Goal: Information Seeking & Learning: Find specific fact

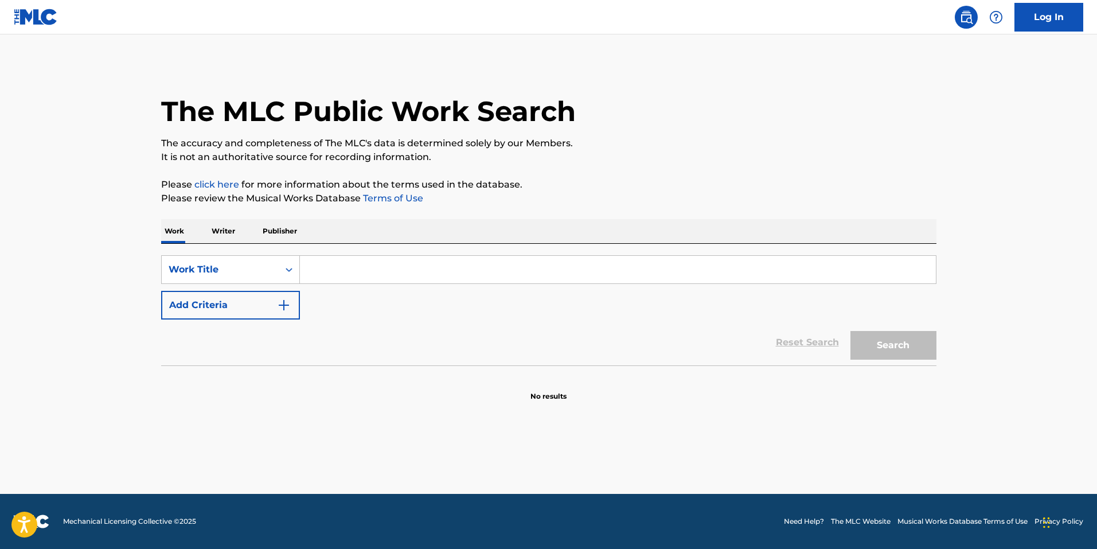
click at [365, 264] on input "Search Form" at bounding box center [618, 270] width 636 height 28
paste input "巴巴贝斯 The Bass"
click at [906, 344] on button "Search" at bounding box center [893, 345] width 86 height 29
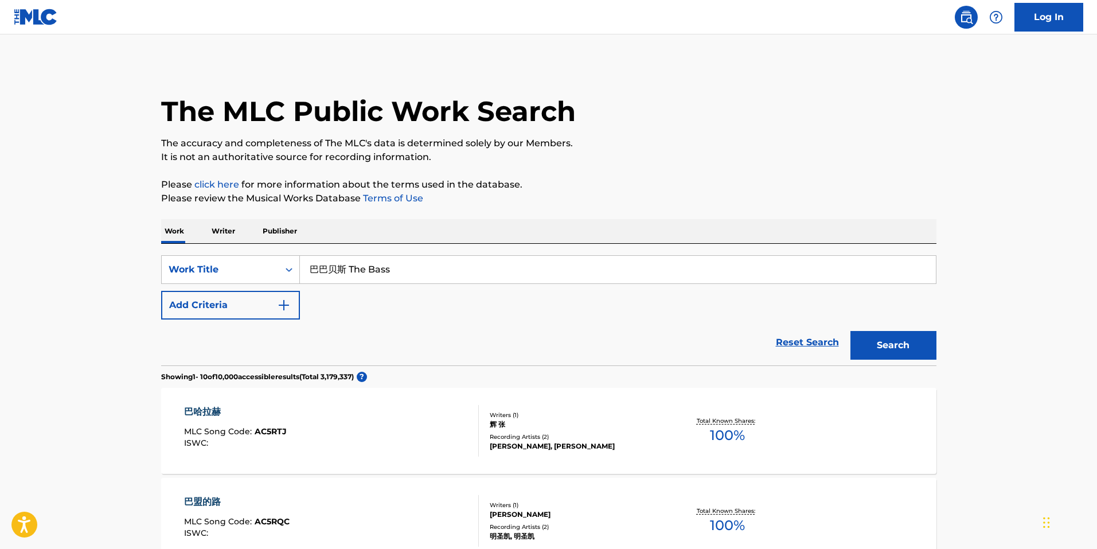
click at [353, 270] on input "巴巴贝斯 The Bass" at bounding box center [618, 270] width 636 height 28
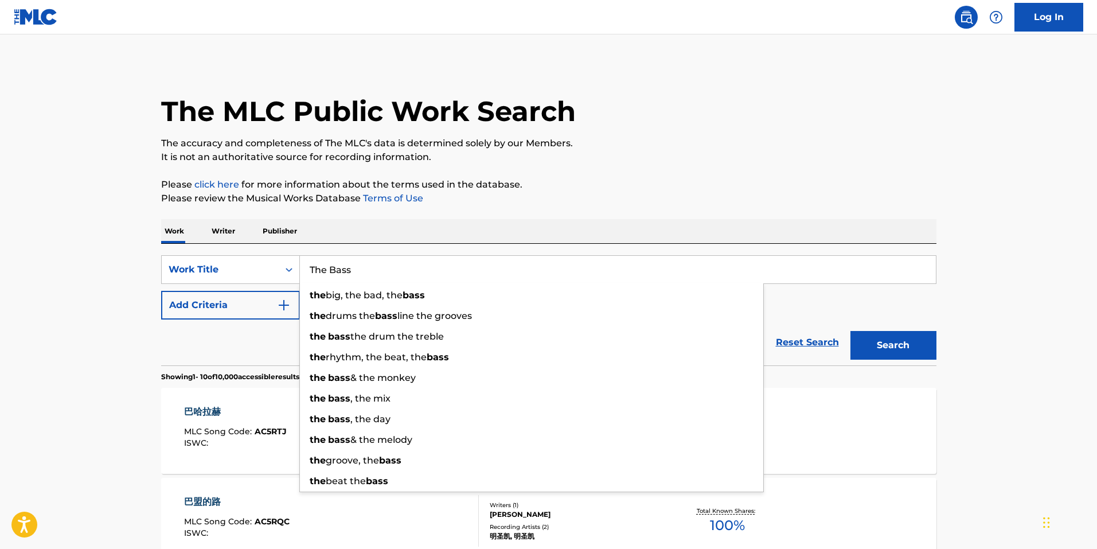
type input "The Bass"
click at [850, 331] on button "Search" at bounding box center [893, 345] width 86 height 29
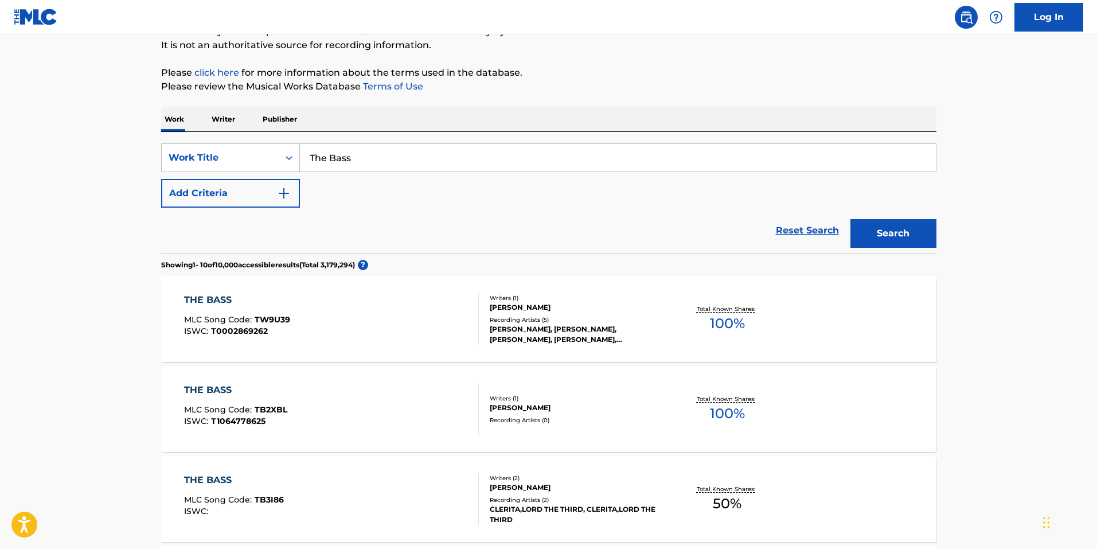
scroll to position [115, 0]
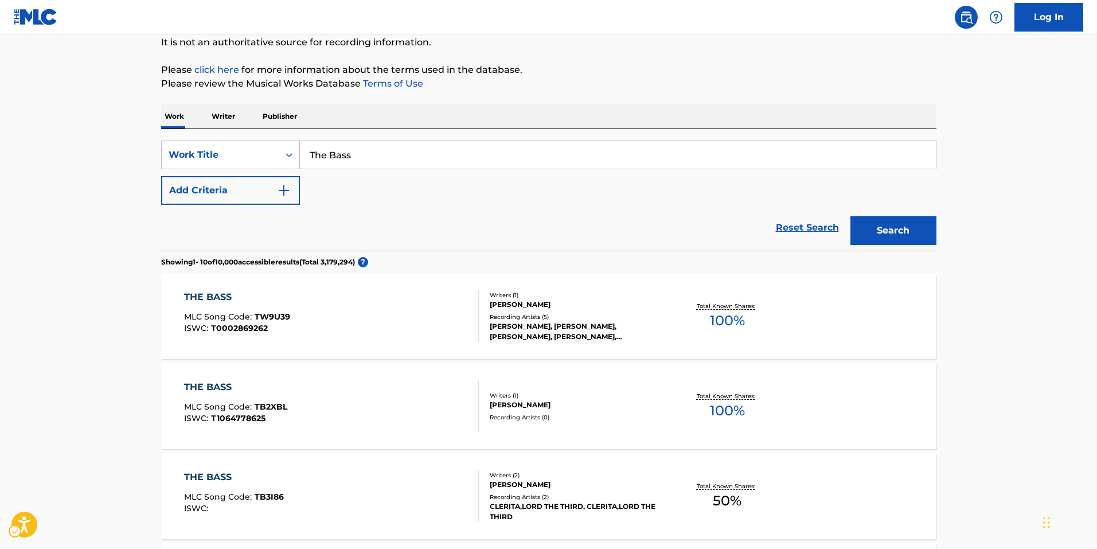
drag, startPoint x: 620, startPoint y: 224, endPoint x: 1092, endPoint y: 154, distance: 477.6
click at [280, 186] on img "Search Form" at bounding box center [284, 191] width 14 height 14
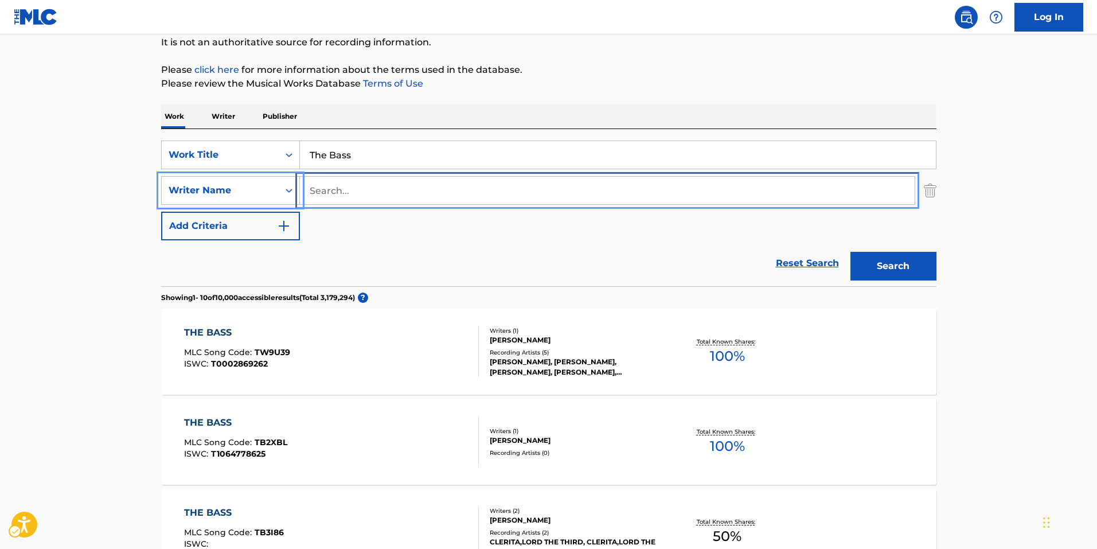
click at [333, 185] on input "Search..." at bounding box center [607, 191] width 615 height 28
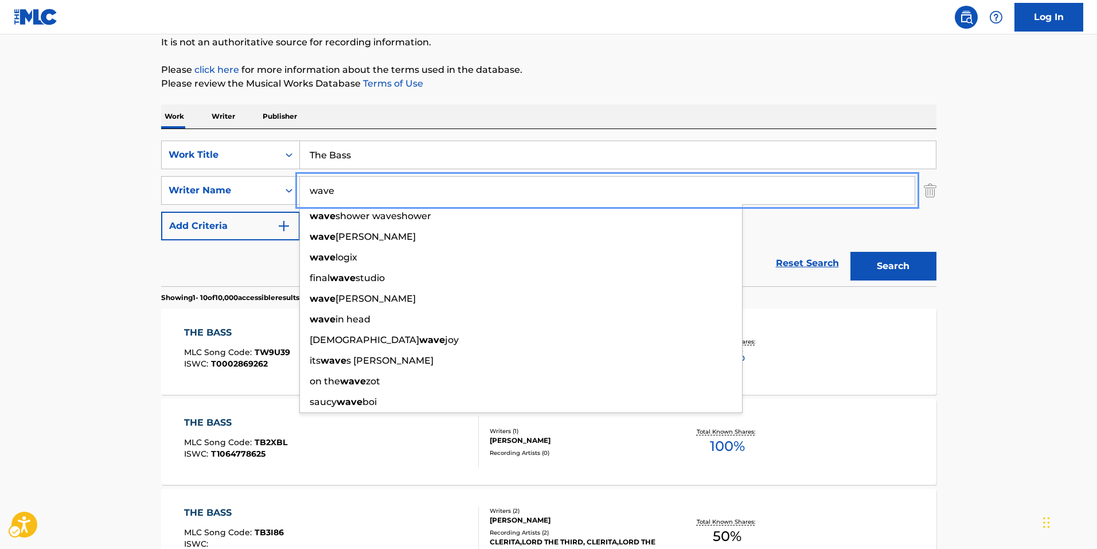
click at [850, 252] on button "Search" at bounding box center [893, 266] width 86 height 29
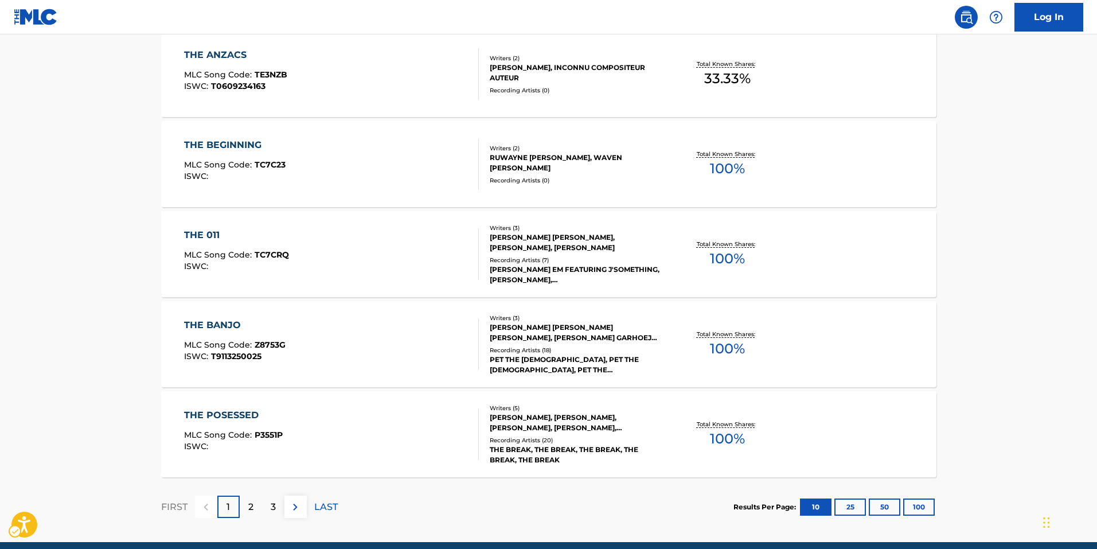
scroll to position [860, 0]
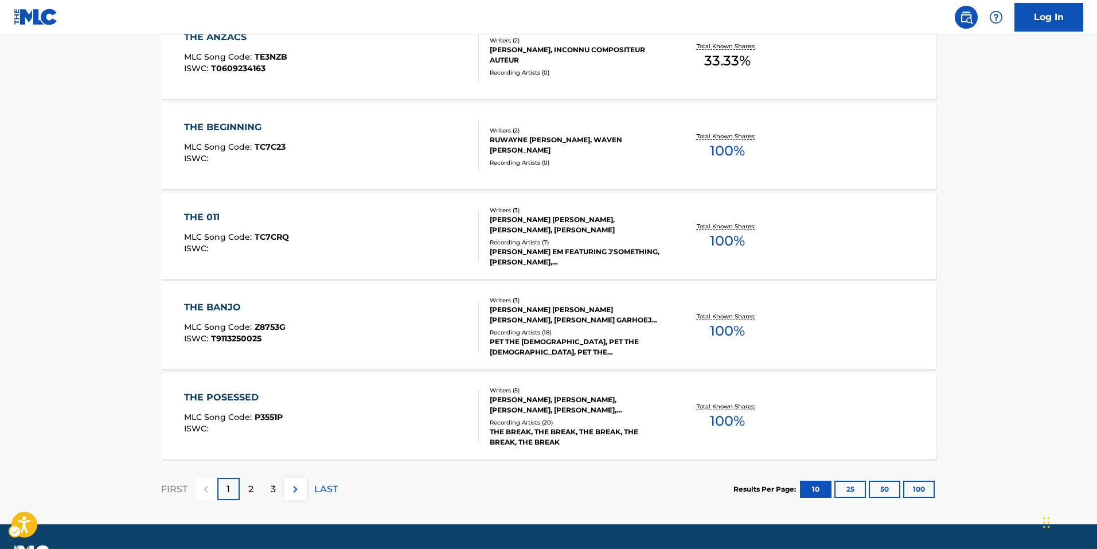
click at [246, 483] on div "2" at bounding box center [251, 489] width 22 height 22
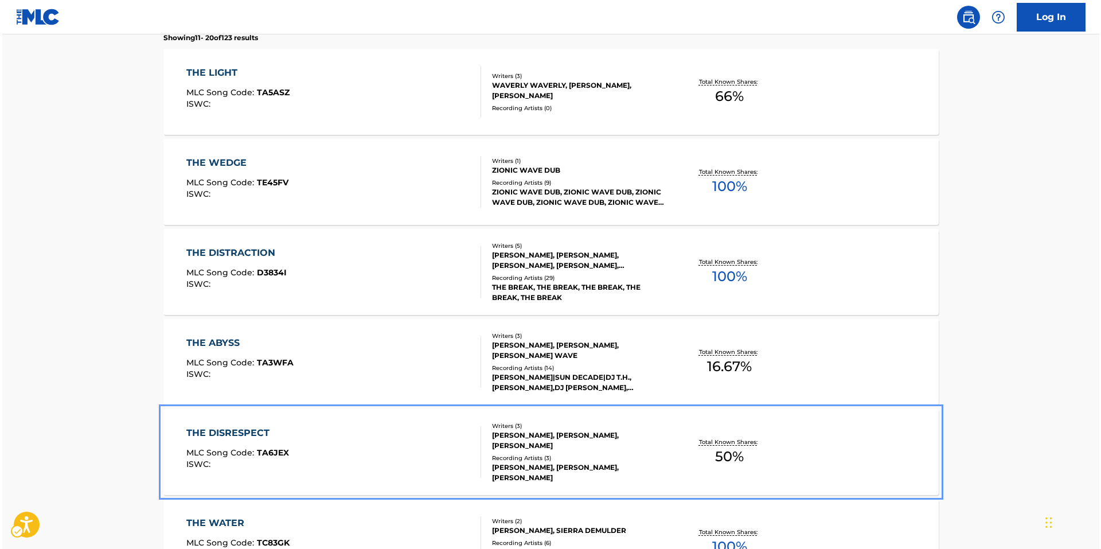
scroll to position [0, 0]
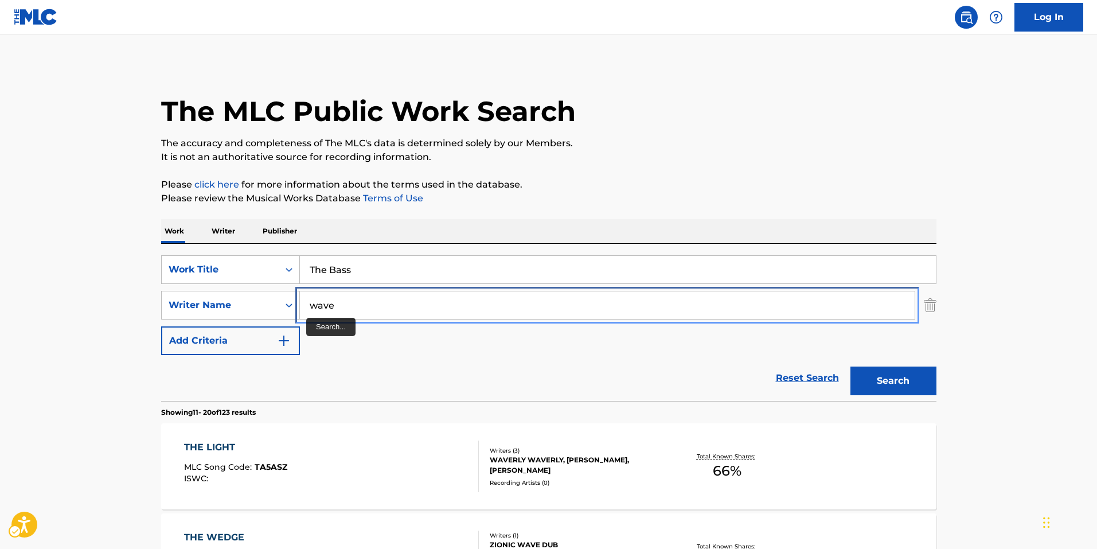
click at [356, 302] on input "wave" at bounding box center [607, 305] width 615 height 28
type input "dj wave"
click at [850, 366] on button "Search" at bounding box center [893, 380] width 86 height 29
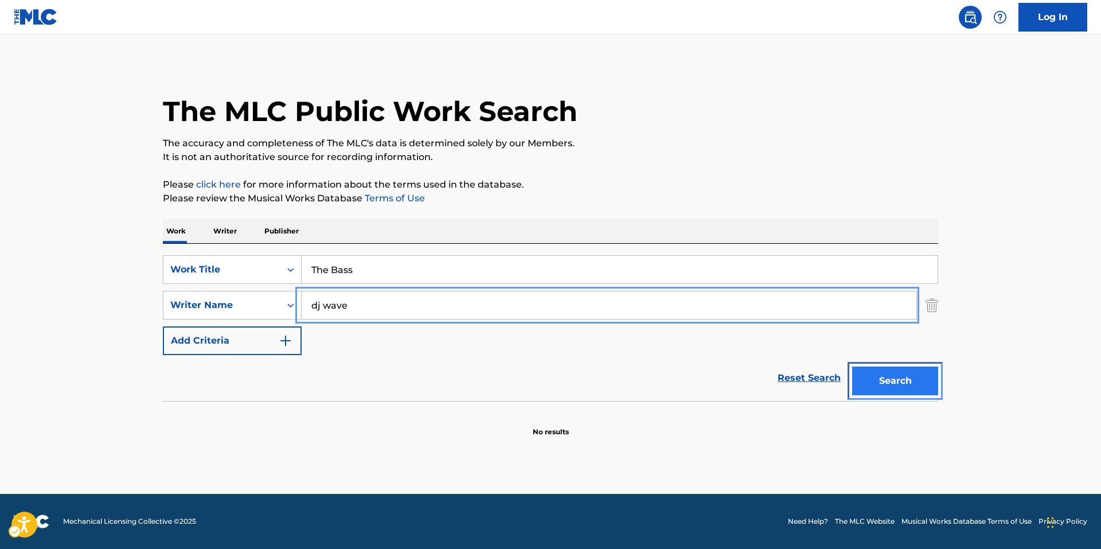
click at [897, 385] on button "Search" at bounding box center [895, 380] width 86 height 29
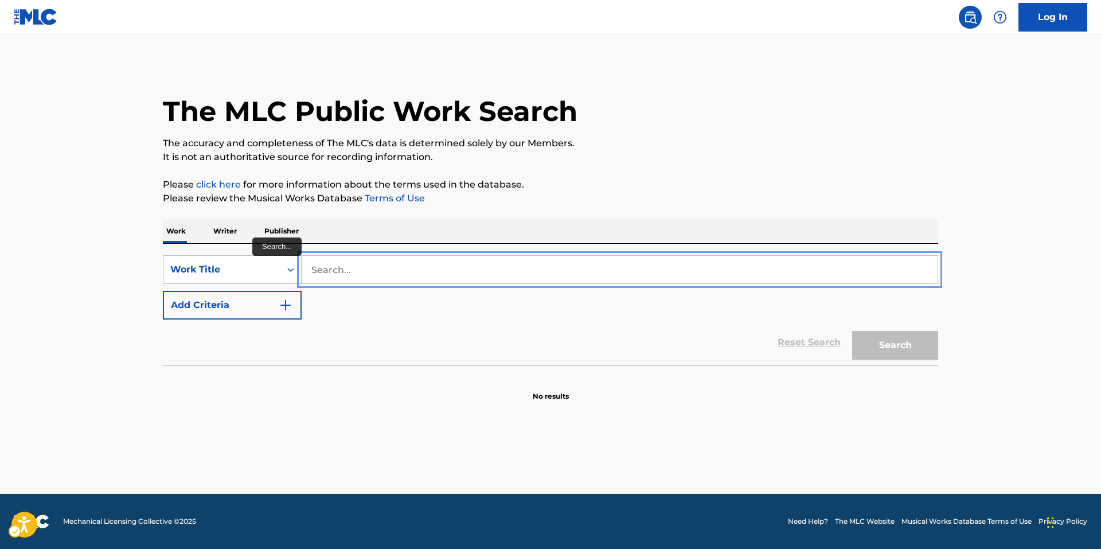
click at [346, 267] on input "Search..." at bounding box center [620, 270] width 636 height 28
paste input "Pussy Riot"
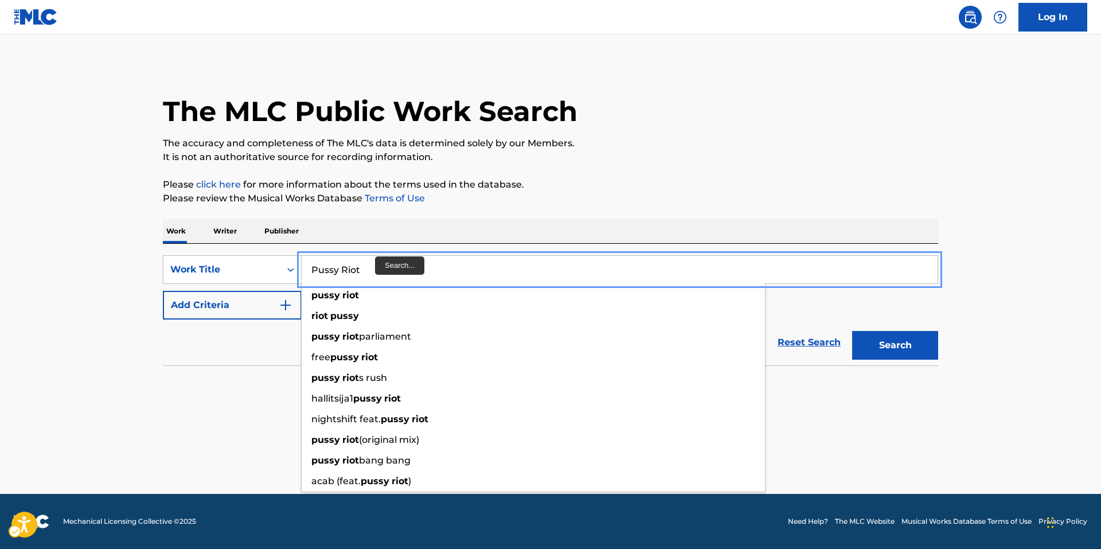
click at [506, 277] on input "Pussy Riot" at bounding box center [620, 270] width 636 height 28
drag, startPoint x: 394, startPoint y: 267, endPoint x: 138, endPoint y: 228, distance: 258.8
click at [68, 232] on main "The MLC Public Work Search The accuracy and completeness of The MLC's data is d…" at bounding box center [550, 263] width 1101 height 459
paste input "MAMA, DON’T WATCH TV"
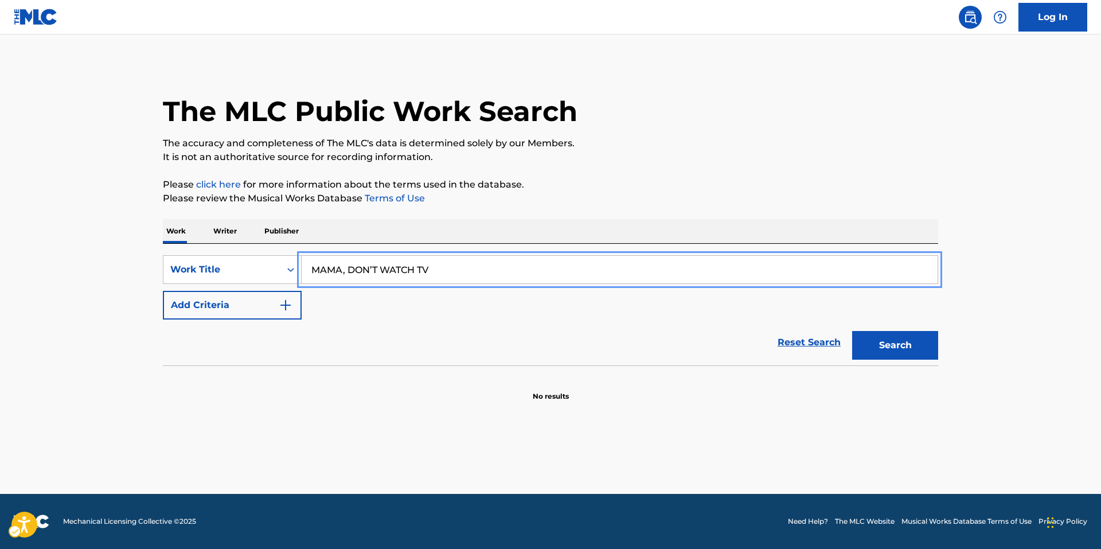
click at [163, 291] on button "Add Criteria" at bounding box center [232, 305] width 139 height 29
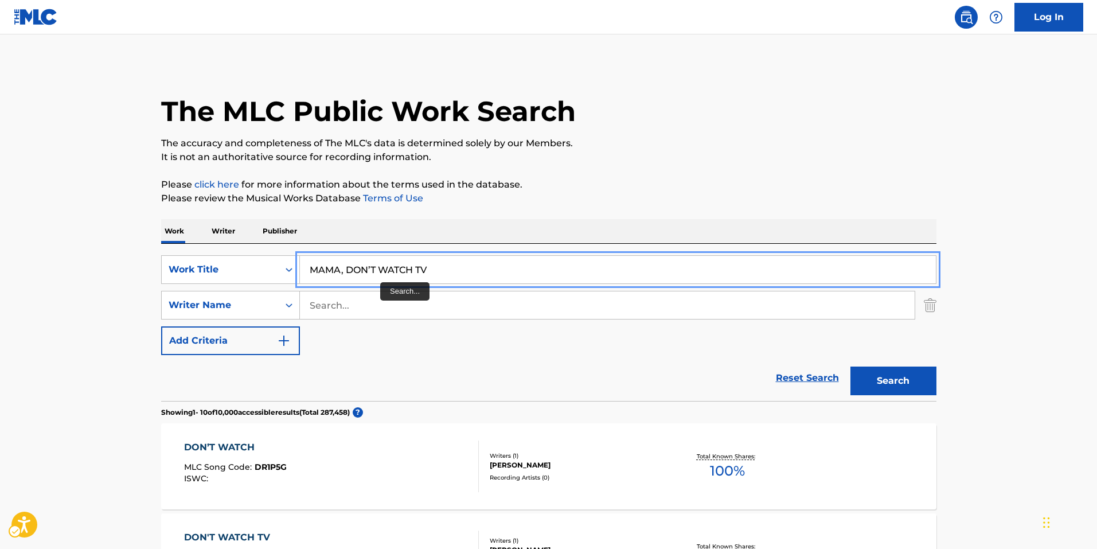
drag, startPoint x: 342, startPoint y: 274, endPoint x: 381, endPoint y: 274, distance: 39.6
click at [343, 274] on input "MAMA, DON’T WATCH TV" at bounding box center [618, 270] width 636 height 28
click at [161, 326] on button "Add Criteria" at bounding box center [230, 340] width 139 height 29
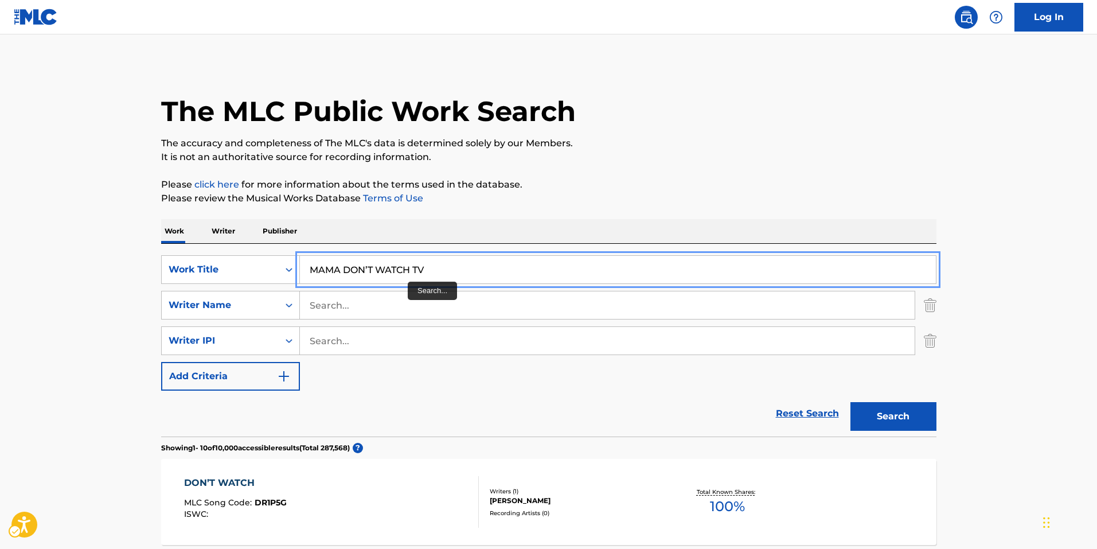
drag, startPoint x: 362, startPoint y: 265, endPoint x: 375, endPoint y: 264, distance: 12.7
click at [364, 264] on input "MAMA DON’T WATCH TV" at bounding box center [618, 270] width 636 height 28
click at [161, 362] on button "Add Criteria" at bounding box center [230, 376] width 139 height 29
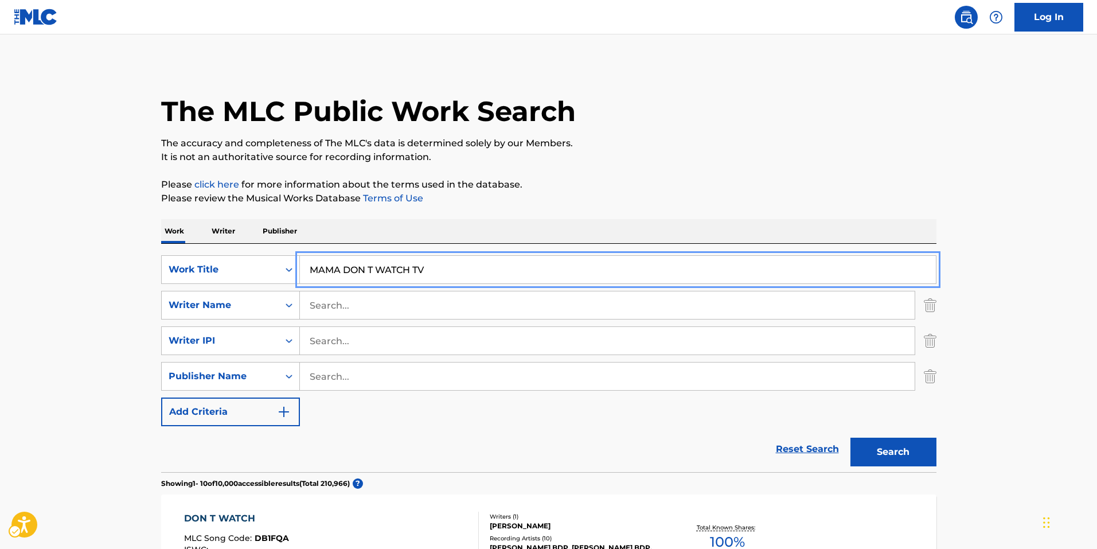
drag, startPoint x: 438, startPoint y: 265, endPoint x: 247, endPoint y: 239, distance: 192.7
paste input "МАМА, НЕ СМОТРИ ТЕЛЕВИЗОР"
click at [898, 458] on button "Search" at bounding box center [893, 452] width 86 height 29
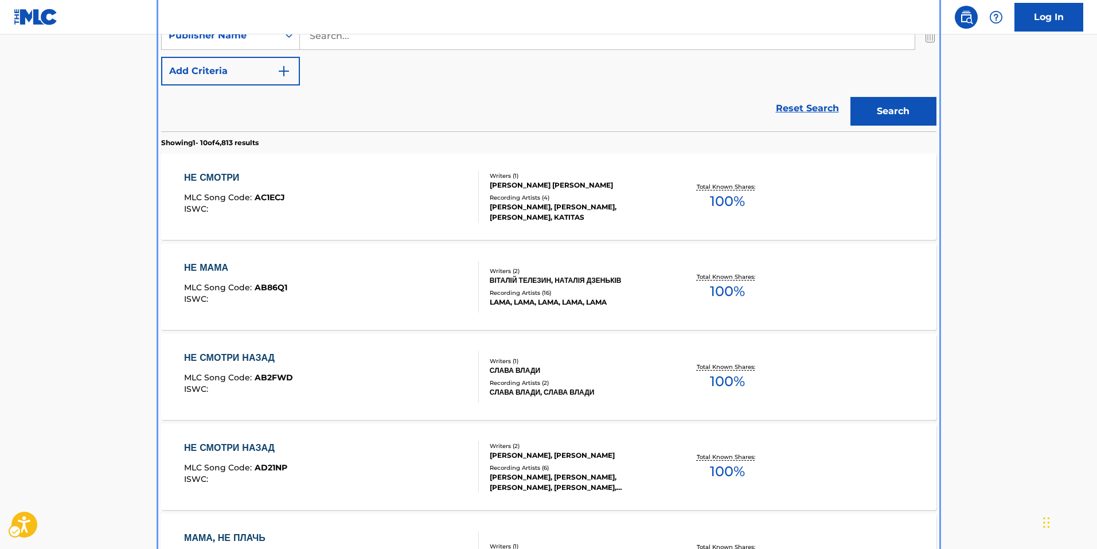
scroll to position [216, 0]
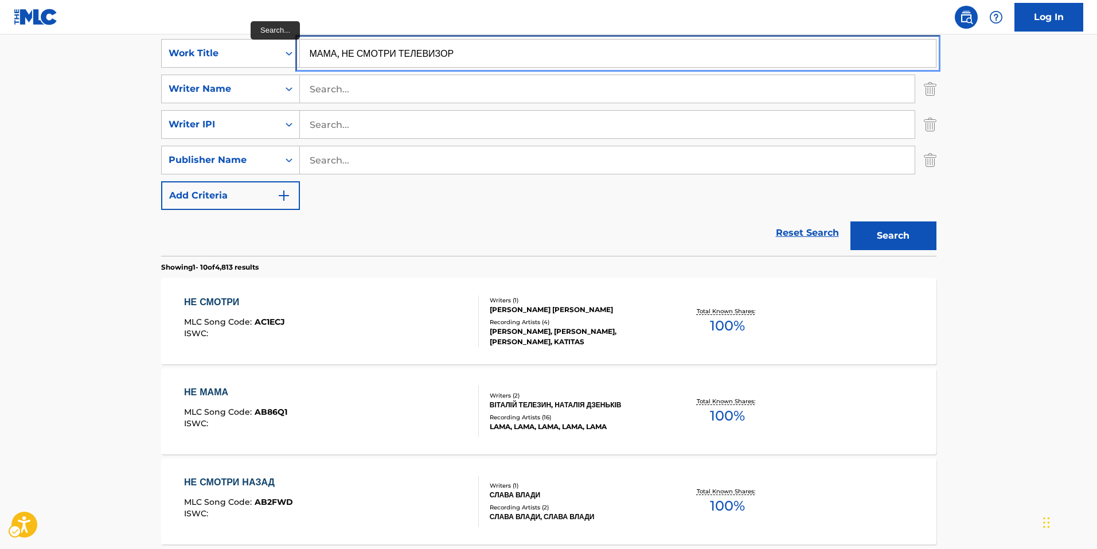
click at [340, 56] on input "МАМА, НЕ СМОТРИ ТЕЛЕВИЗОР" at bounding box center [618, 54] width 636 height 28
type input "МАМА НЕ СМОТРИ ТЕЛЕВИЗОР"
click at [161, 181] on button "Add Criteria" at bounding box center [230, 195] width 139 height 29
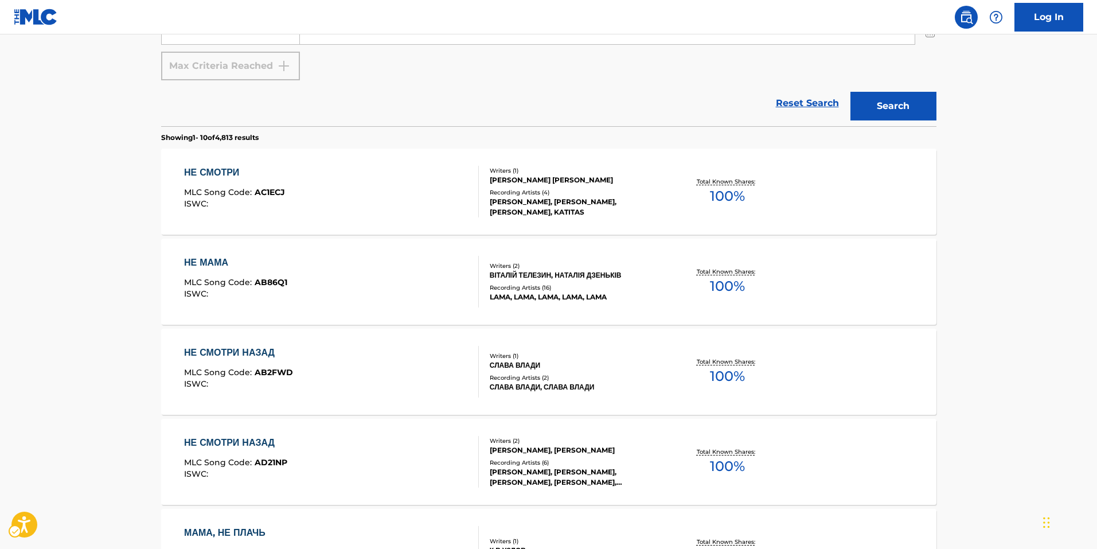
scroll to position [401, 0]
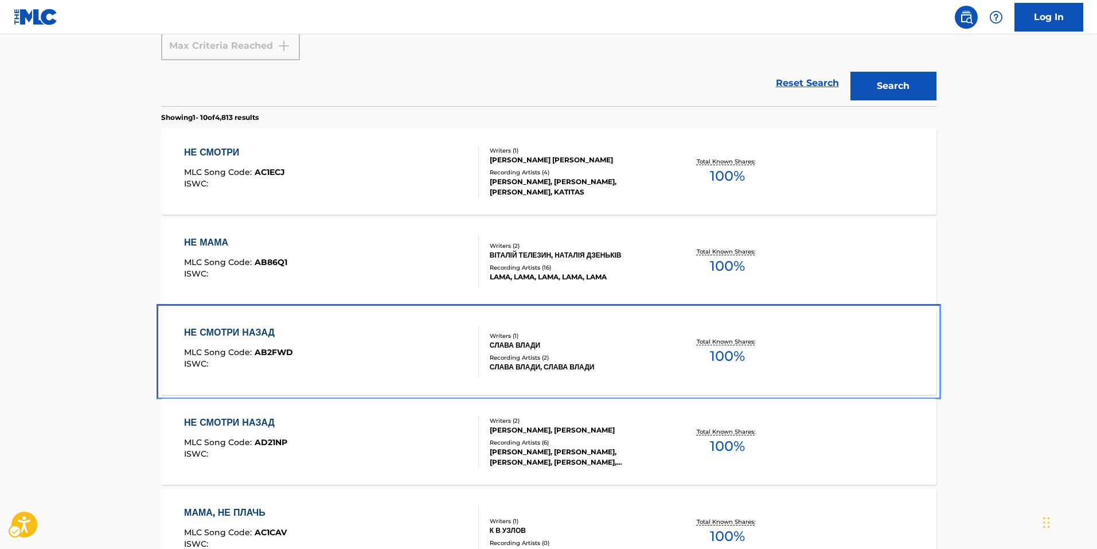
click at [276, 332] on div "НЕ СМОТРИ НАЗАД" at bounding box center [238, 333] width 109 height 14
